Goal: Understand process/instructions: Learn how to perform a task or action

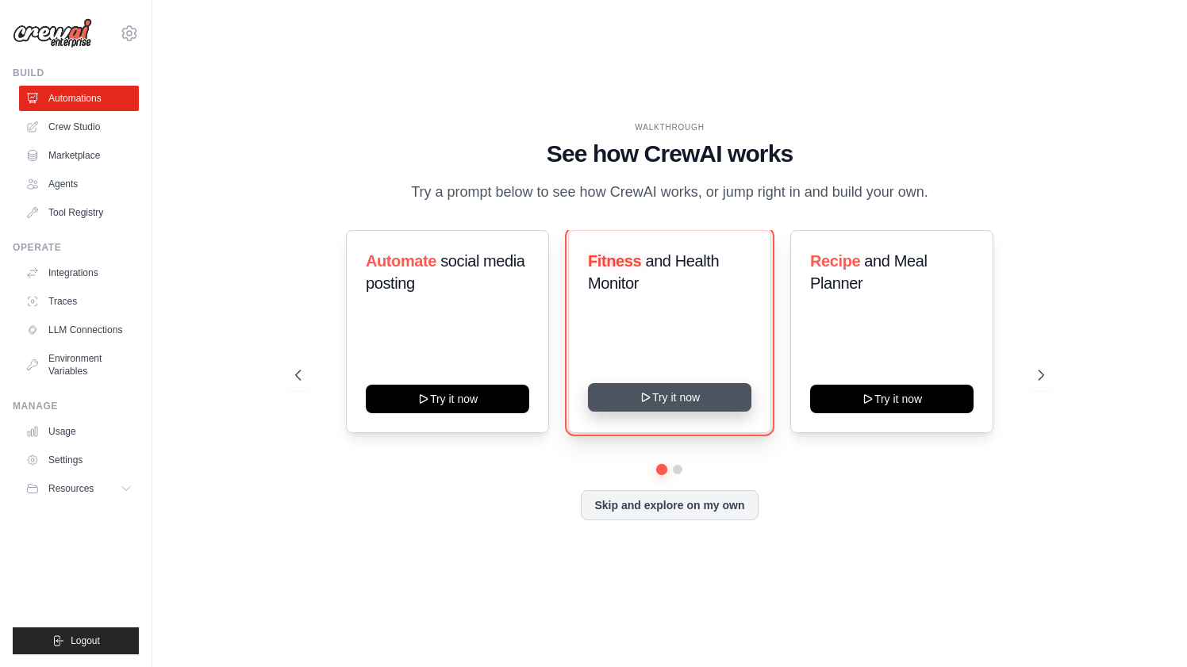
click at [678, 401] on button "Try it now" at bounding box center [669, 397] width 163 height 29
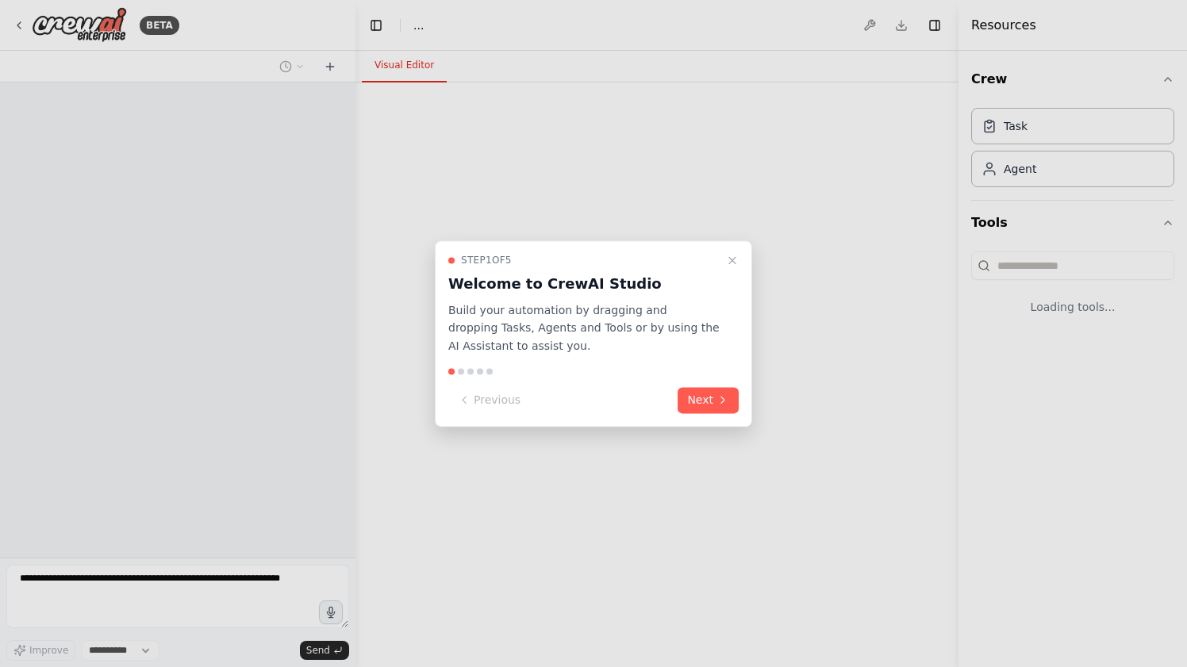
select select "****"
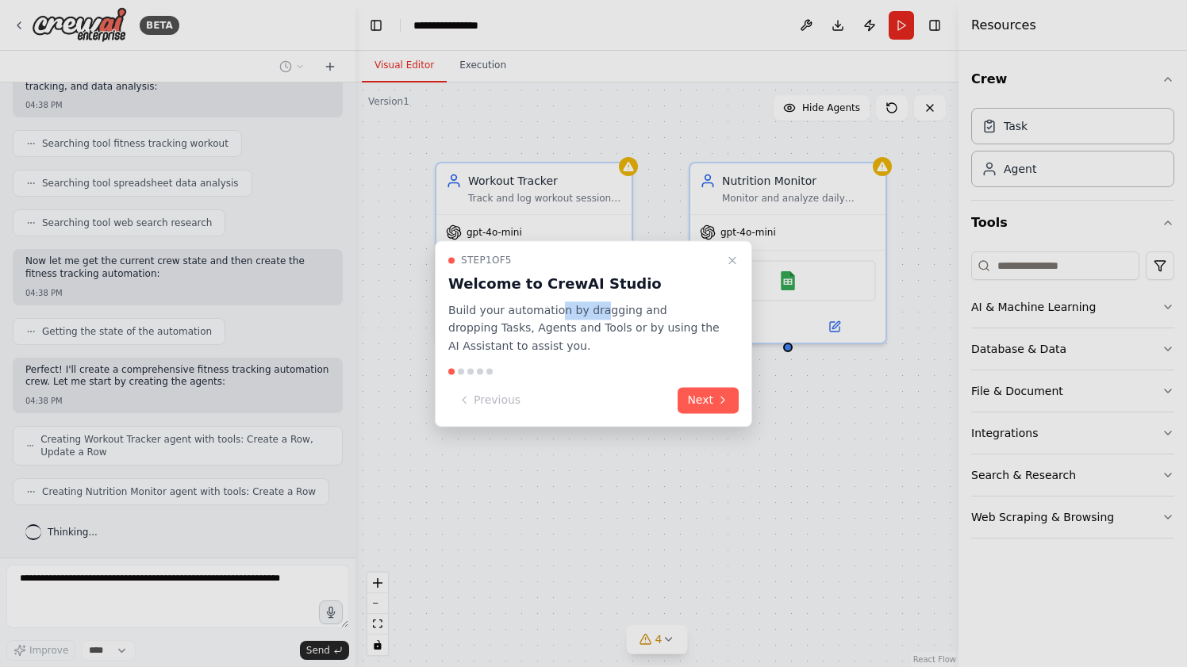
scroll to position [315, 0]
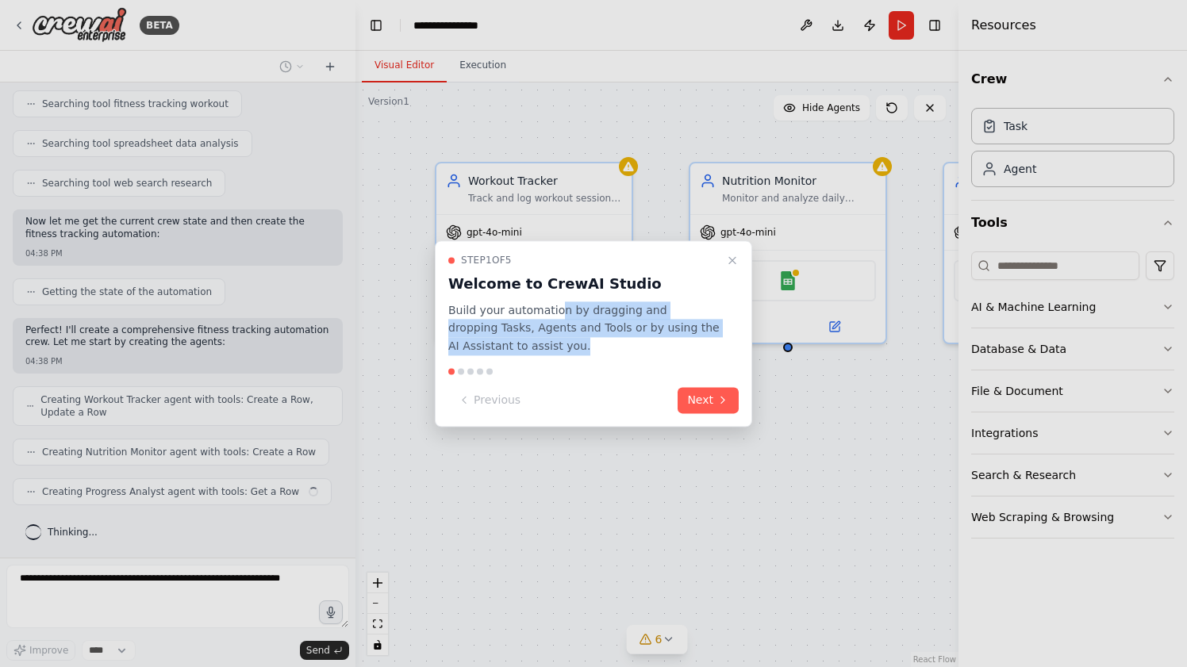
drag, startPoint x: 555, startPoint y: 307, endPoint x: 650, endPoint y: 346, distance: 102.8
click at [650, 346] on p "Build your automation by dragging and dropping Tasks, Agents and Tools or by us…" at bounding box center [583, 329] width 271 height 54
click at [698, 401] on button "Next" at bounding box center [708, 400] width 61 height 26
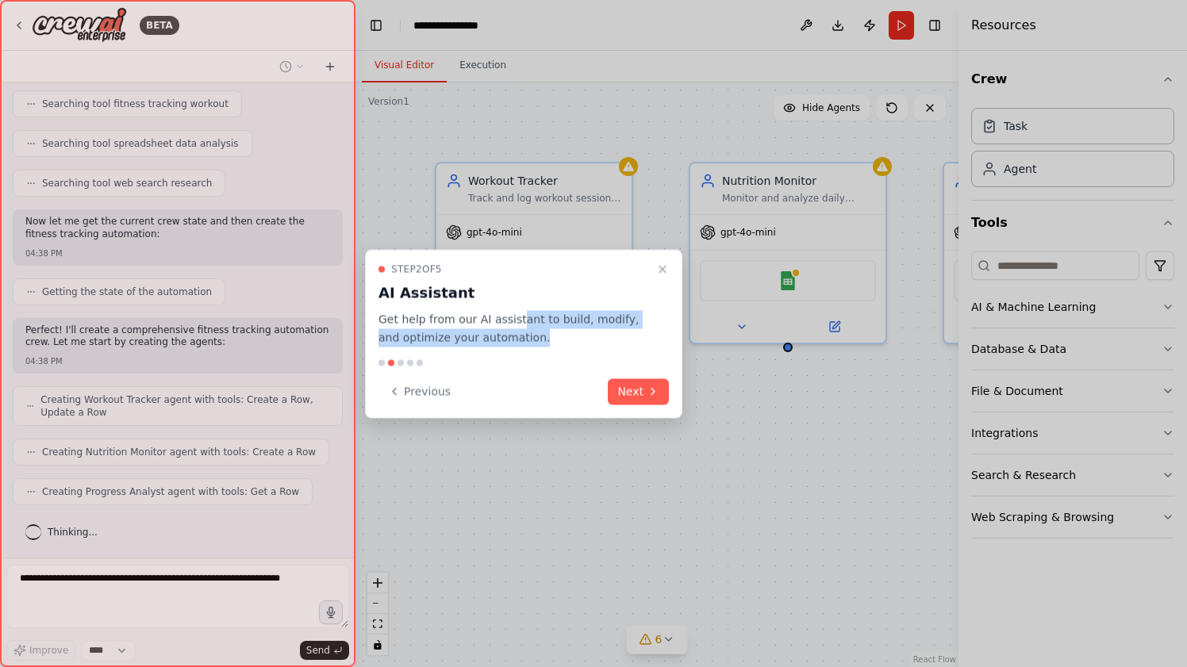
drag, startPoint x: 518, startPoint y: 324, endPoint x: 627, endPoint y: 375, distance: 120.0
click at [603, 341] on p "Get help from our AI assistant to build, modify, and optimize your automation." at bounding box center [513, 329] width 271 height 36
click at [647, 390] on icon at bounding box center [653, 392] width 13 height 13
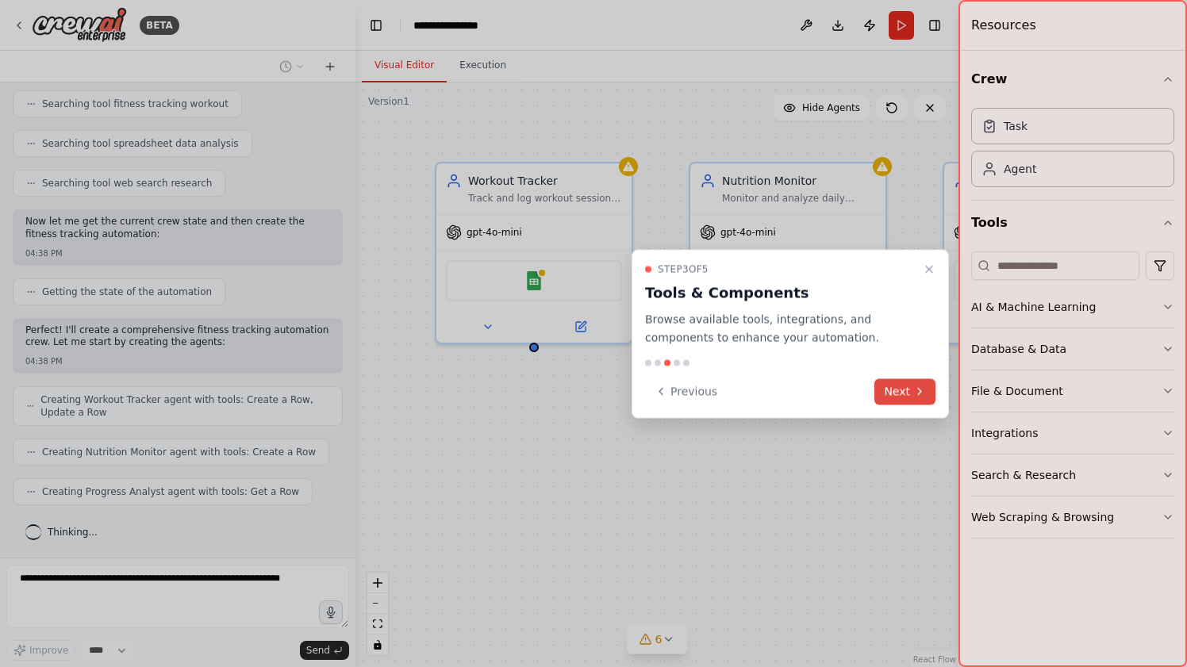
scroll to position [367, 0]
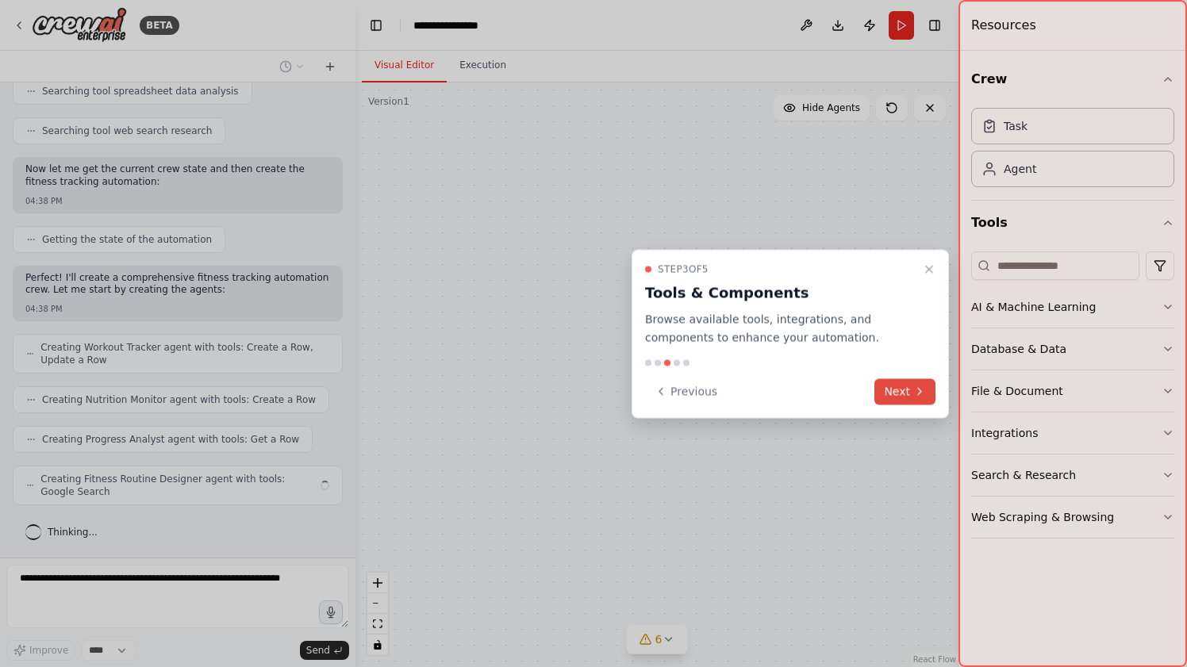
click at [909, 380] on button "Next" at bounding box center [904, 391] width 61 height 26
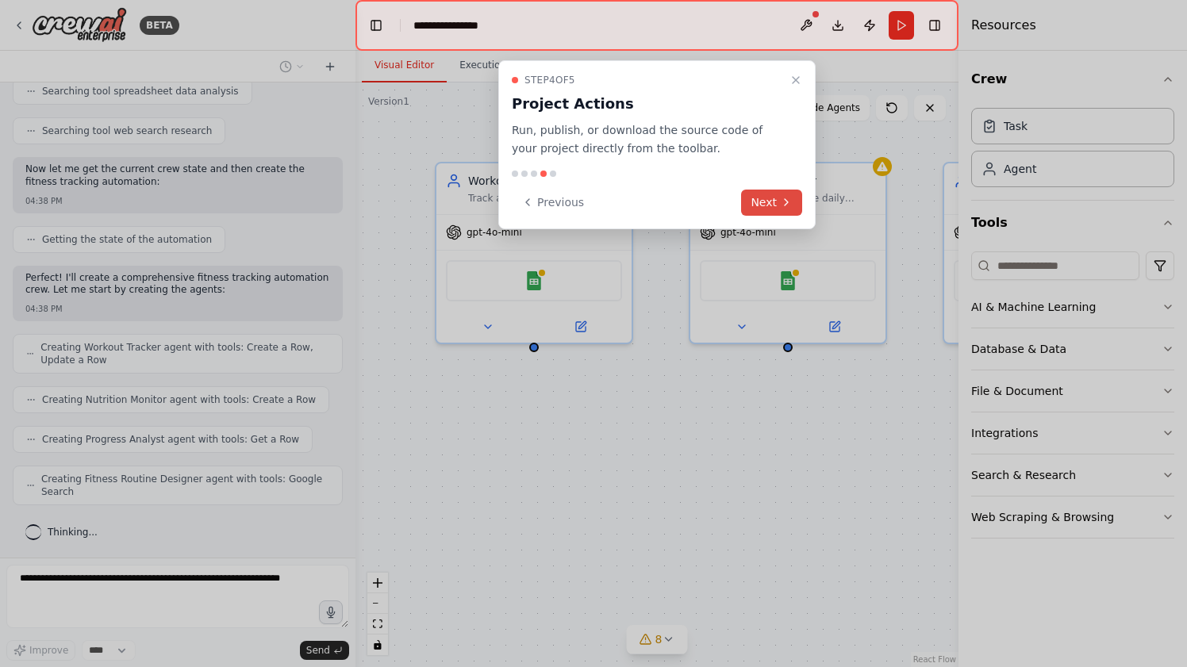
click at [767, 202] on button "Next" at bounding box center [771, 203] width 61 height 26
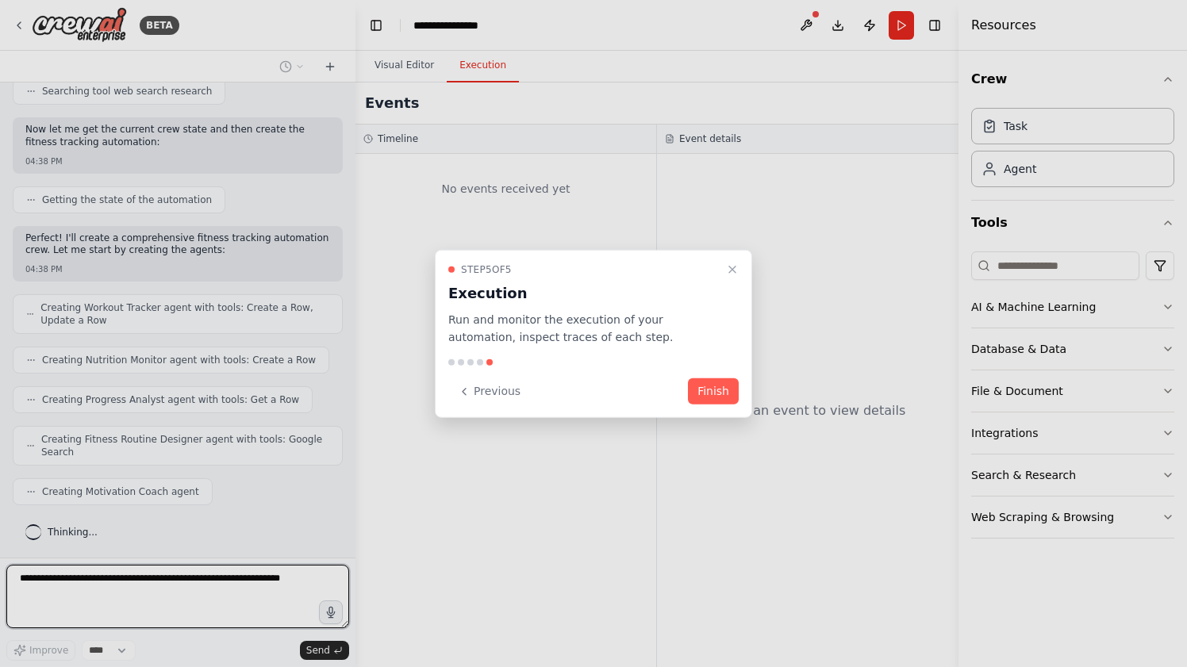
scroll to position [503, 0]
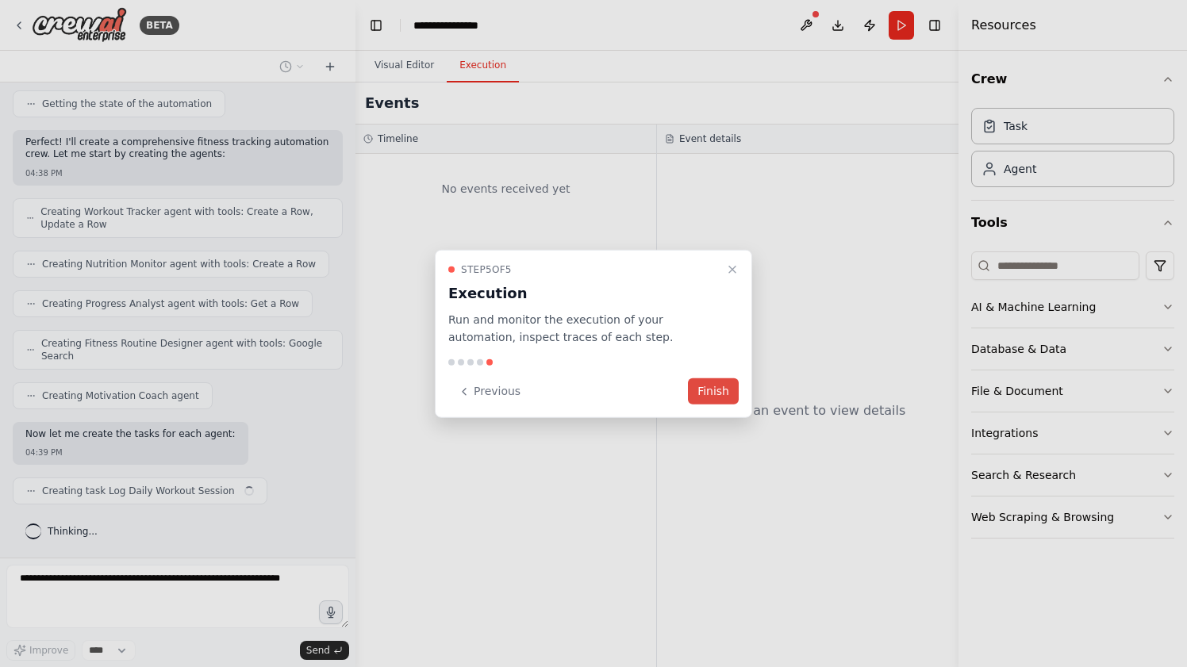
click at [707, 388] on button "Finish" at bounding box center [713, 391] width 51 height 26
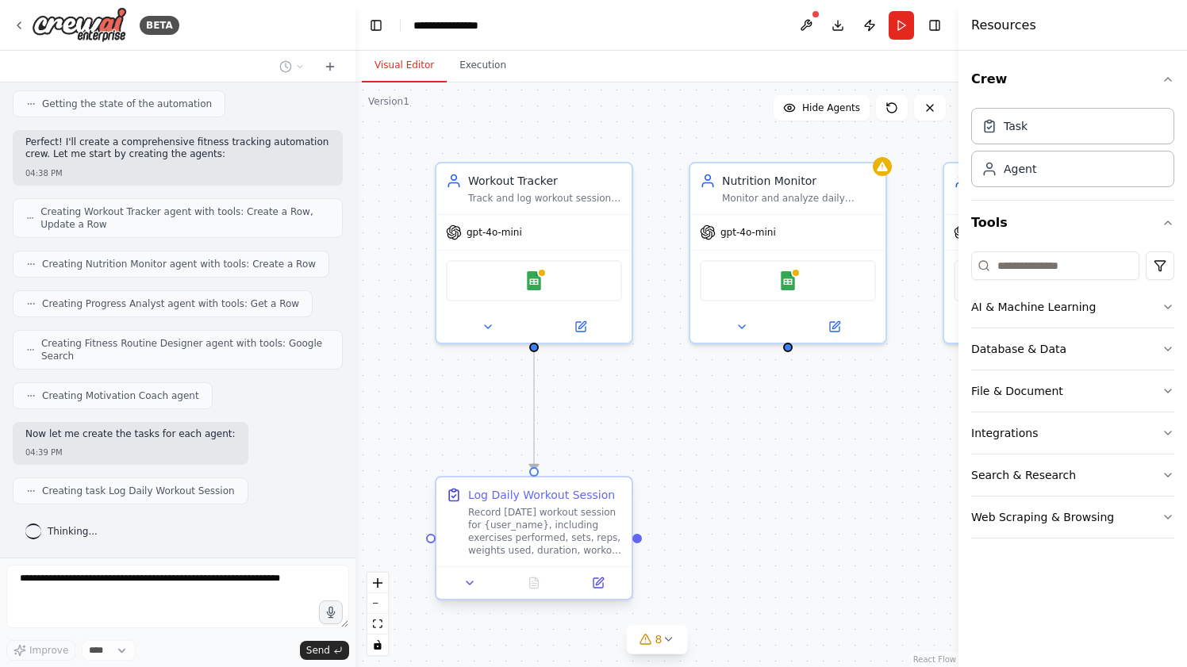
scroll to position [543, 0]
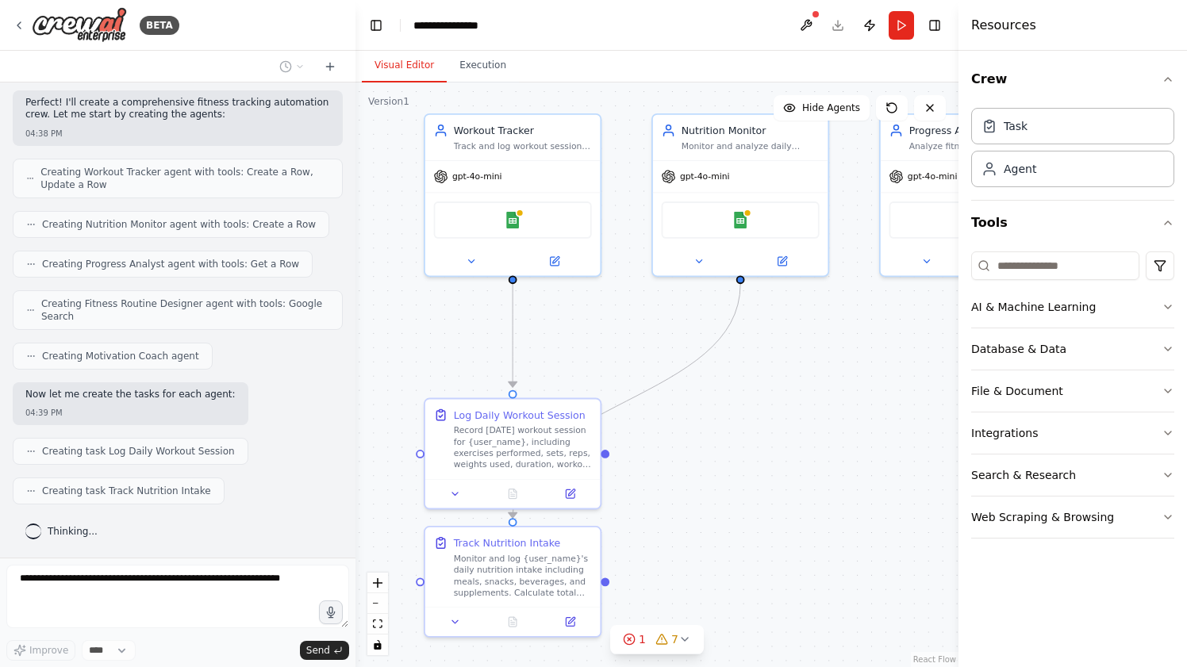
drag, startPoint x: 872, startPoint y: 477, endPoint x: 841, endPoint y: 392, distance: 90.4
click at [841, 392] on div ".deletable-edge-delete-btn { width: 20px; height: 20px; border: 0px solid #ffff…" at bounding box center [656, 375] width 603 height 585
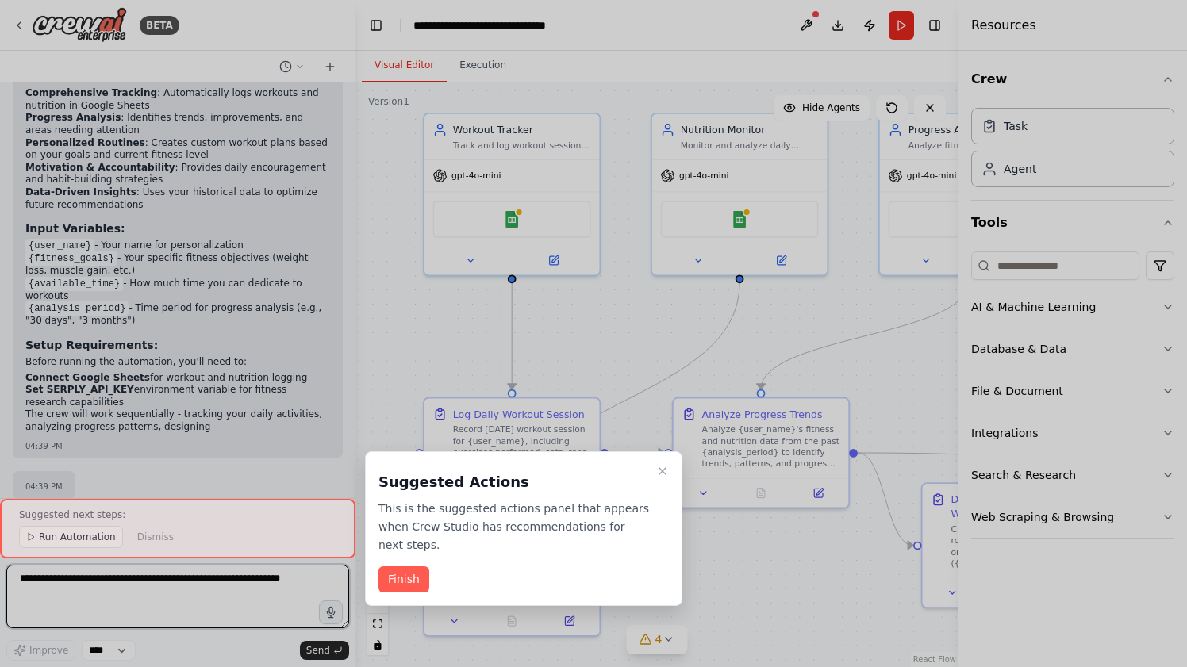
scroll to position [1479, 0]
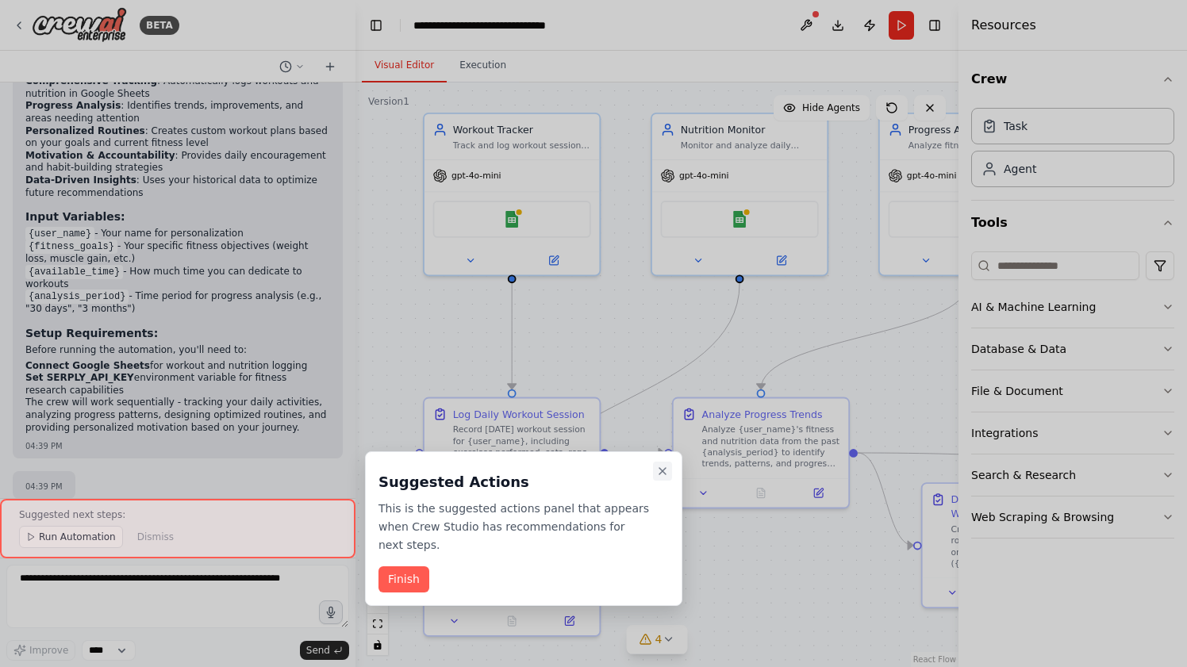
click at [659, 468] on icon "Close walkthrough" at bounding box center [662, 471] width 13 height 13
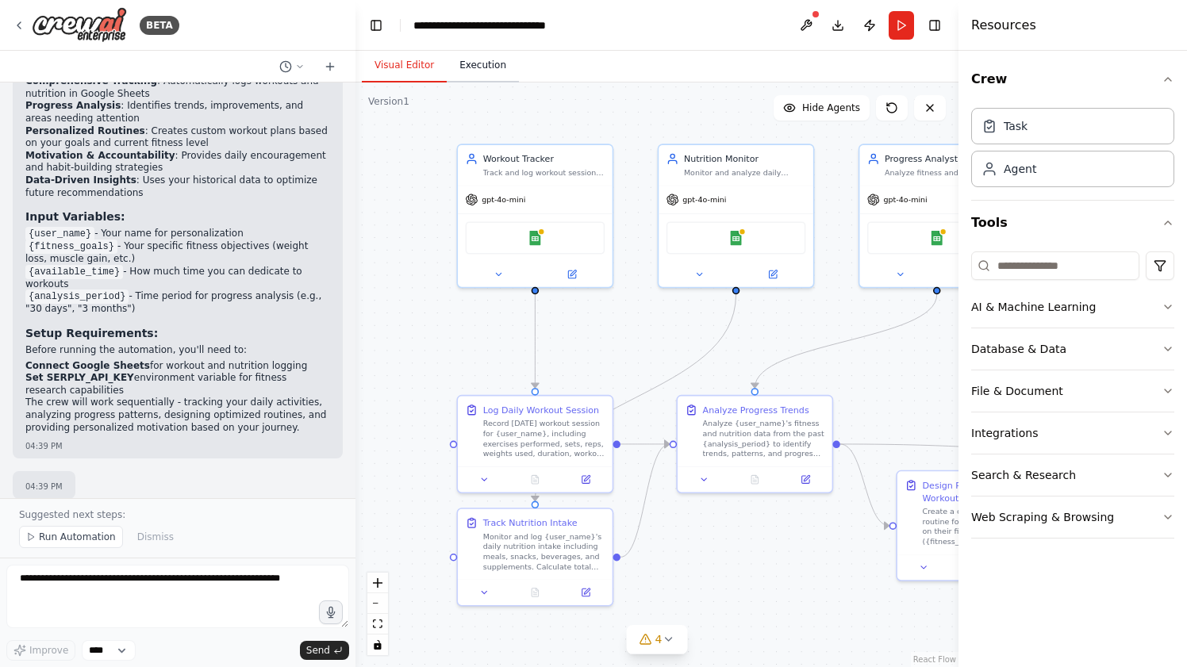
click at [475, 63] on button "Execution" at bounding box center [483, 65] width 72 height 33
click at [397, 58] on button "Visual Editor" at bounding box center [404, 65] width 85 height 33
